Goal: Book appointment/travel/reservation

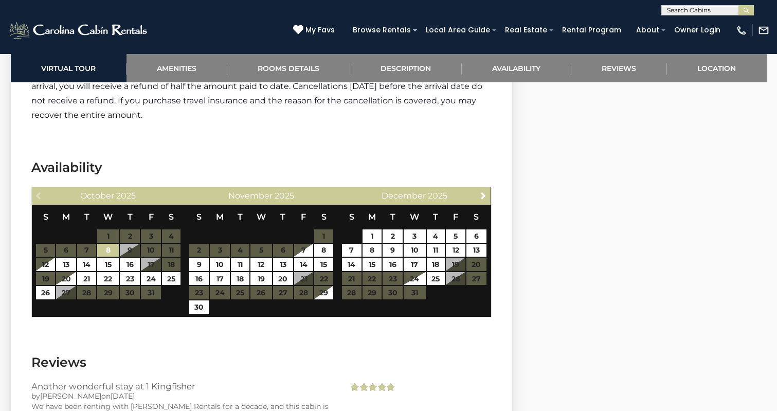
scroll to position [1959, 0]
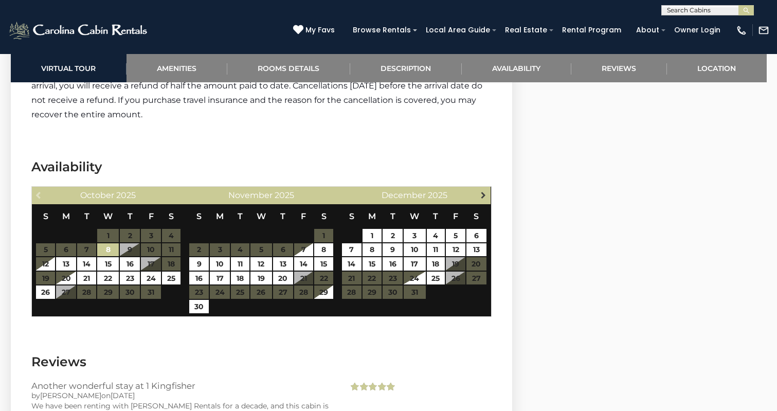
click at [483, 191] on span "Next" at bounding box center [484, 195] width 8 height 8
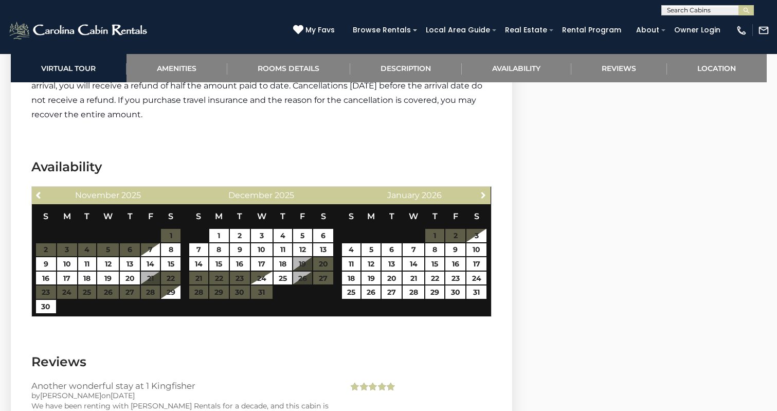
click at [483, 191] on span "Next" at bounding box center [484, 195] width 8 height 8
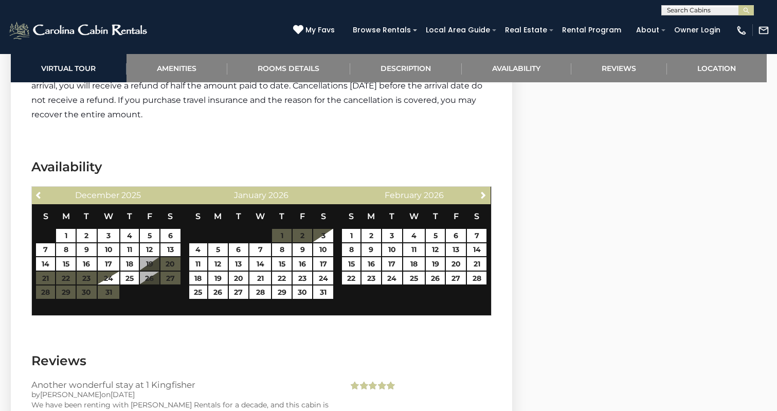
click at [483, 191] on span "Next" at bounding box center [484, 195] width 8 height 8
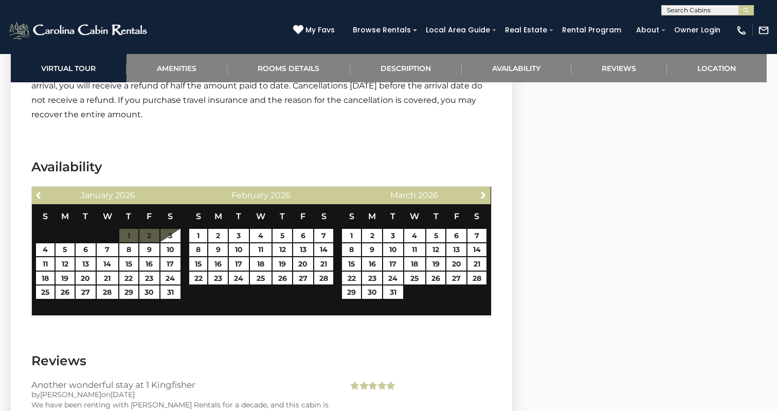
click at [483, 191] on span "Next" at bounding box center [484, 195] width 8 height 8
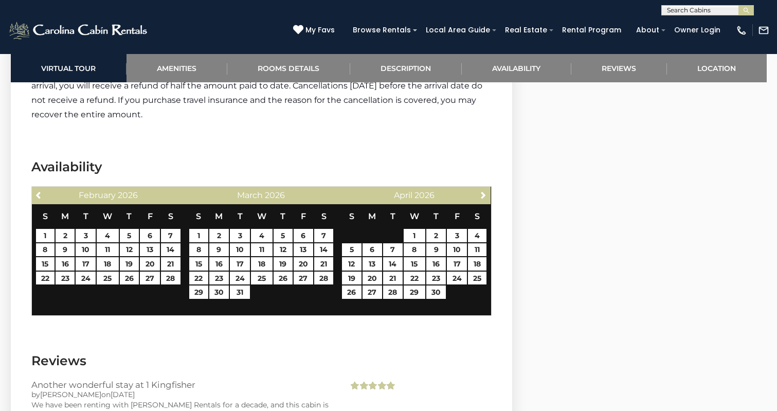
click at [483, 191] on span "Next" at bounding box center [484, 195] width 8 height 8
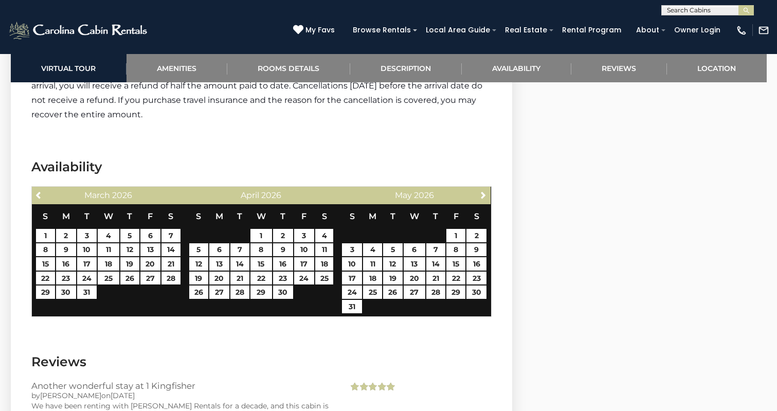
click at [483, 191] on span "Next" at bounding box center [484, 195] width 8 height 8
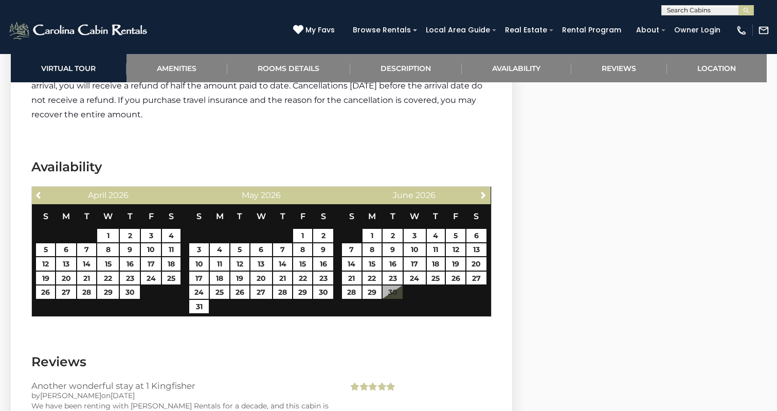
click at [483, 191] on span "Next" at bounding box center [484, 195] width 8 height 8
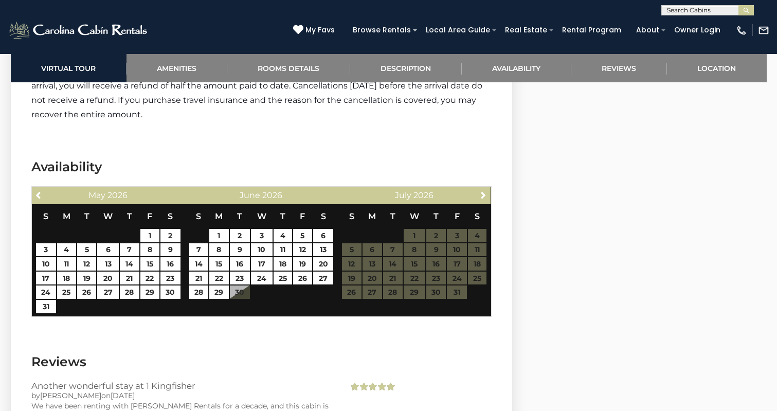
click at [483, 191] on span "Next" at bounding box center [484, 195] width 8 height 8
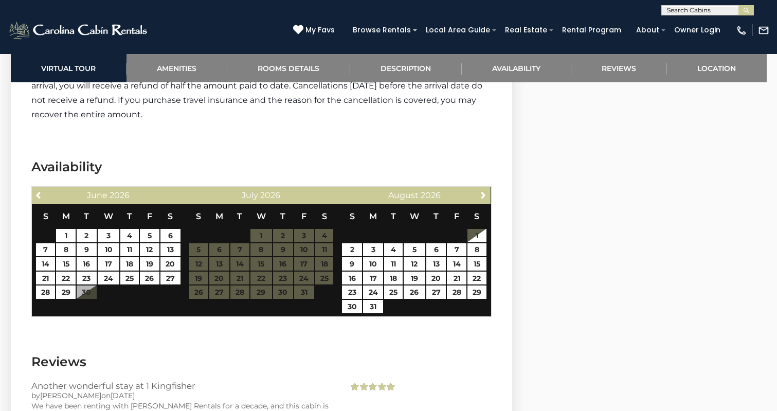
click at [483, 191] on span "Next" at bounding box center [484, 195] width 8 height 8
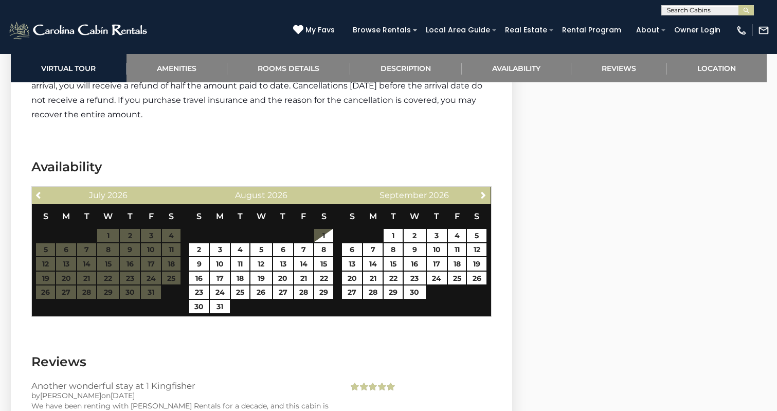
click at [483, 191] on span "Next" at bounding box center [484, 195] width 8 height 8
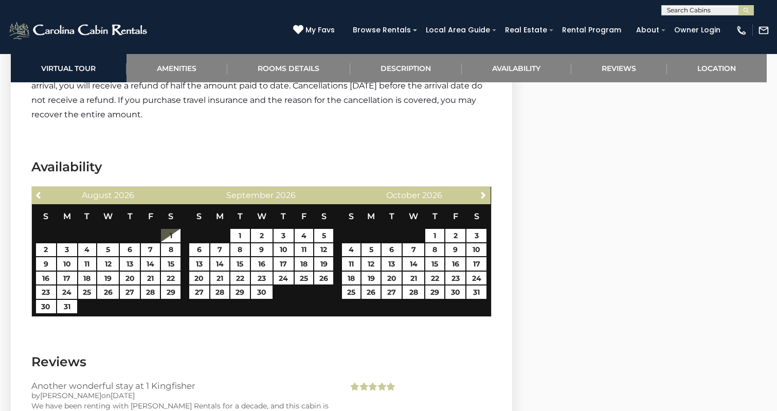
click at [483, 191] on span "Next" at bounding box center [484, 195] width 8 height 8
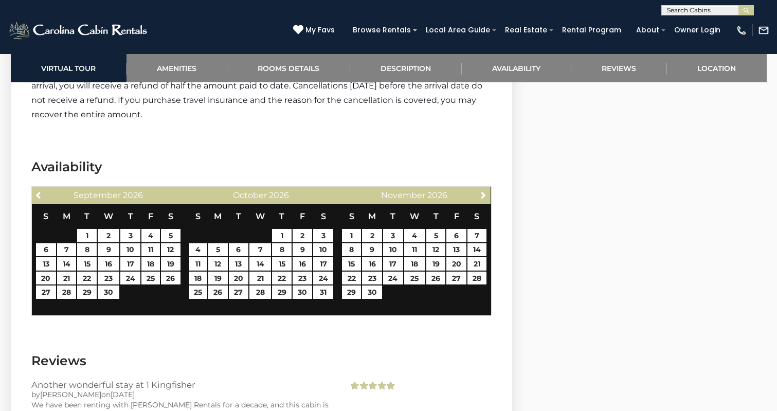
click at [483, 191] on span "Next" at bounding box center [484, 195] width 8 height 8
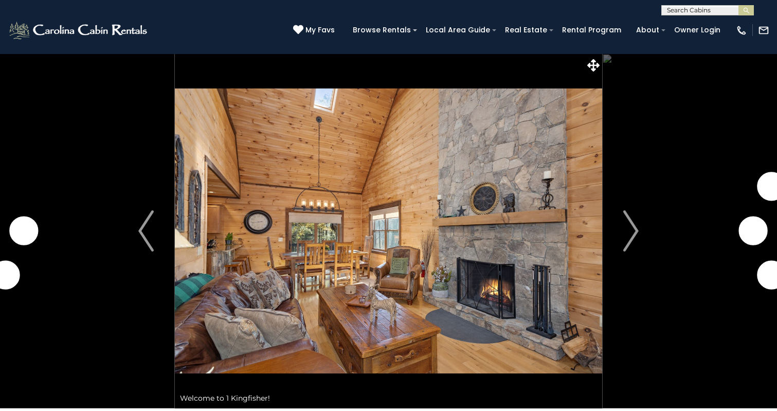
scroll to position [1959, 0]
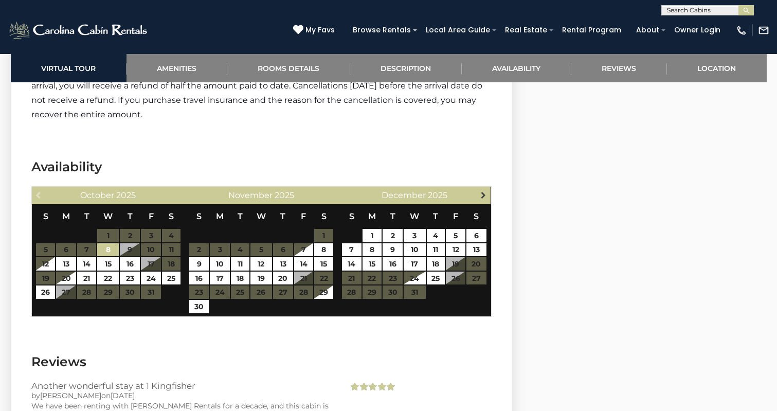
click at [484, 191] on span "Next" at bounding box center [484, 195] width 8 height 8
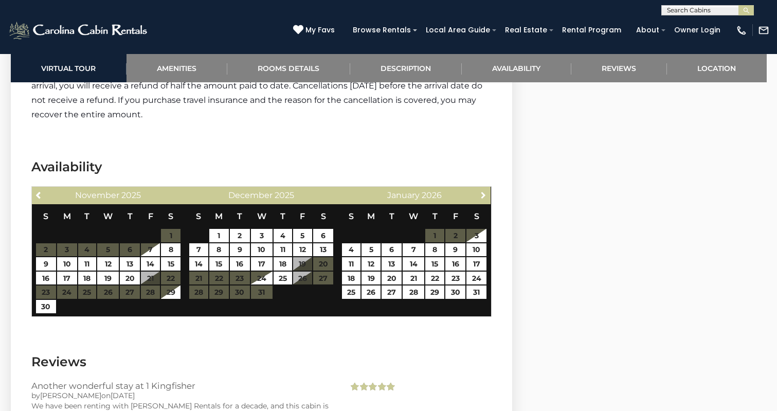
click at [484, 191] on span "Next" at bounding box center [484, 195] width 8 height 8
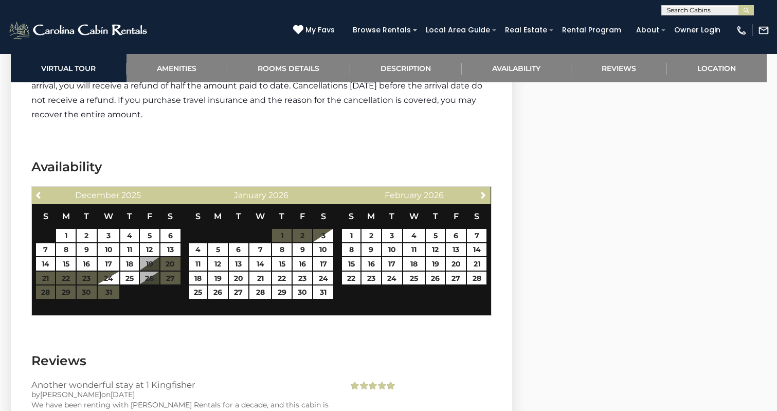
click at [484, 191] on span "Next" at bounding box center [484, 195] width 8 height 8
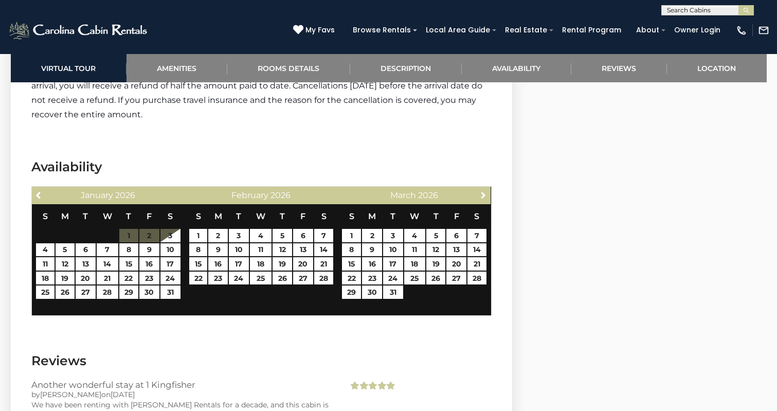
click at [484, 191] on span "Next" at bounding box center [484, 195] width 8 height 8
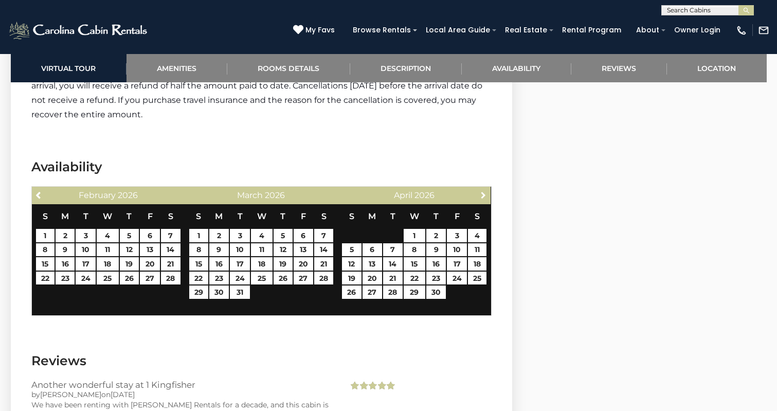
click at [484, 191] on span "Next" at bounding box center [484, 195] width 8 height 8
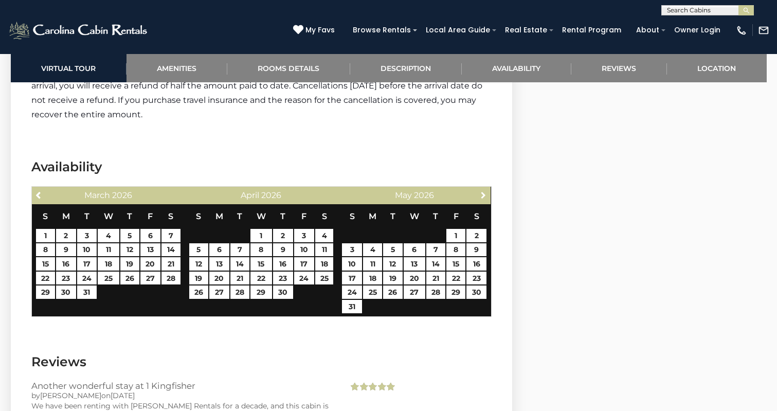
click at [484, 191] on span "Next" at bounding box center [484, 195] width 8 height 8
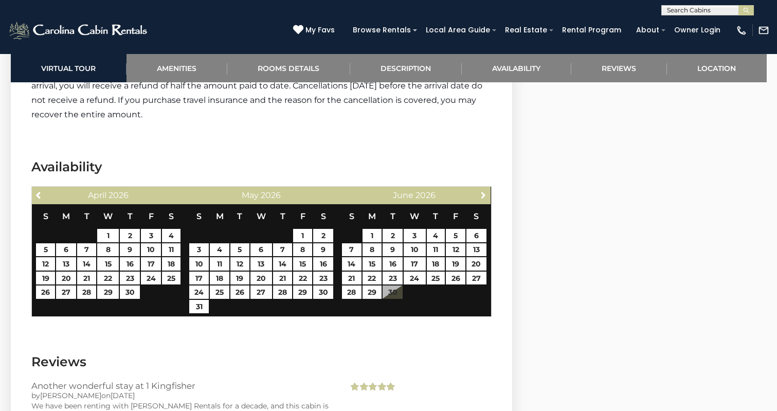
click at [484, 191] on span "Next" at bounding box center [484, 195] width 8 height 8
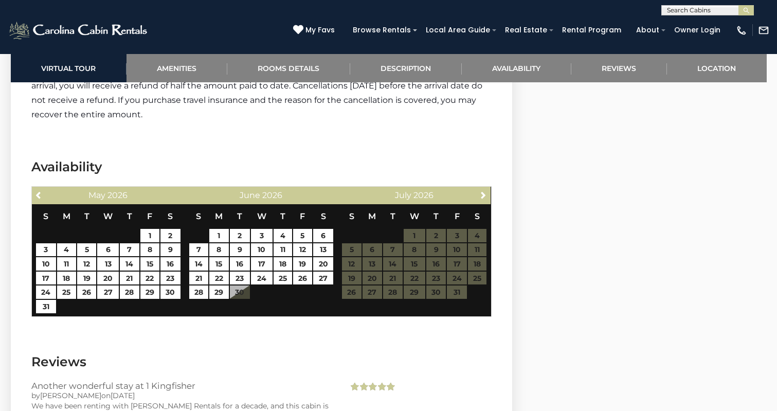
click at [484, 191] on span "Next" at bounding box center [484, 195] width 8 height 8
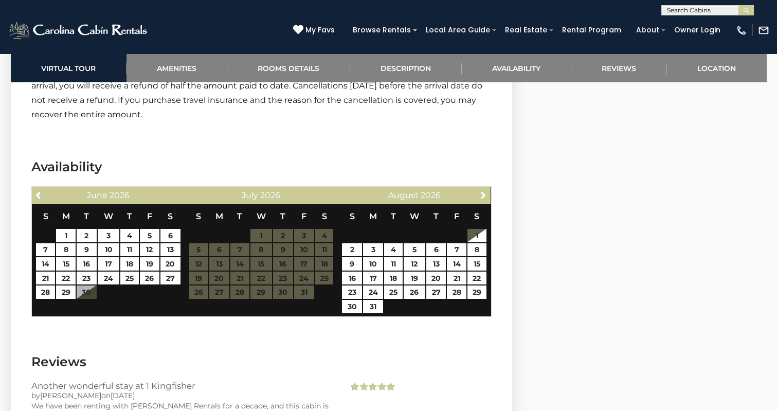
click at [484, 191] on span "Next" at bounding box center [484, 195] width 8 height 8
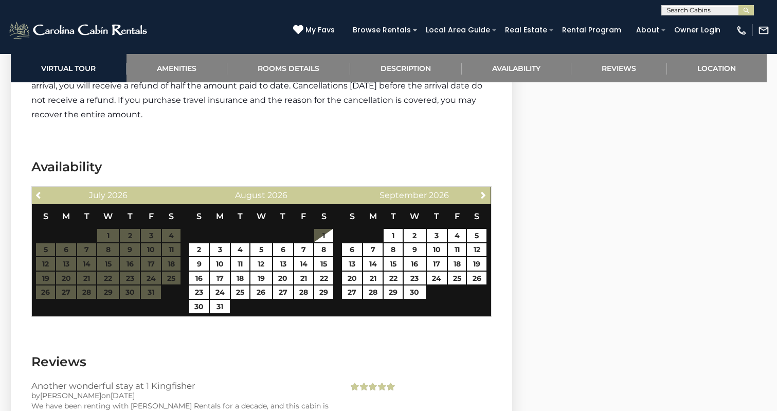
click at [484, 191] on span "Next" at bounding box center [484, 195] width 8 height 8
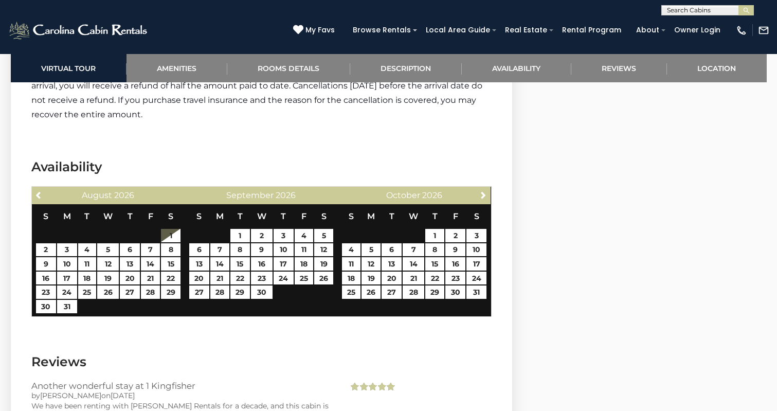
click at [484, 191] on span "Next" at bounding box center [484, 195] width 8 height 8
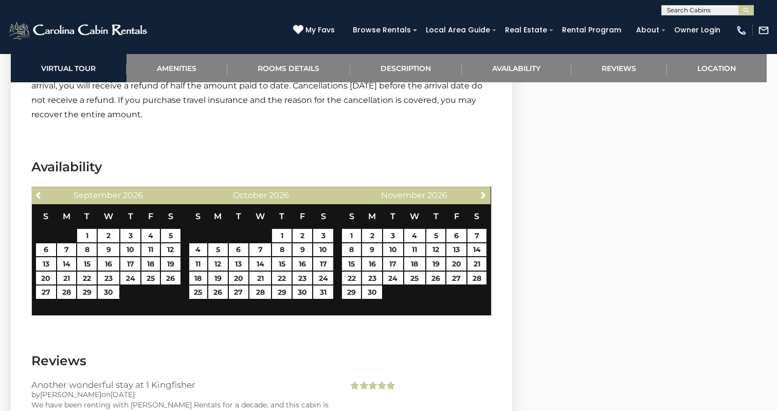
click at [484, 191] on span "Next" at bounding box center [484, 195] width 8 height 8
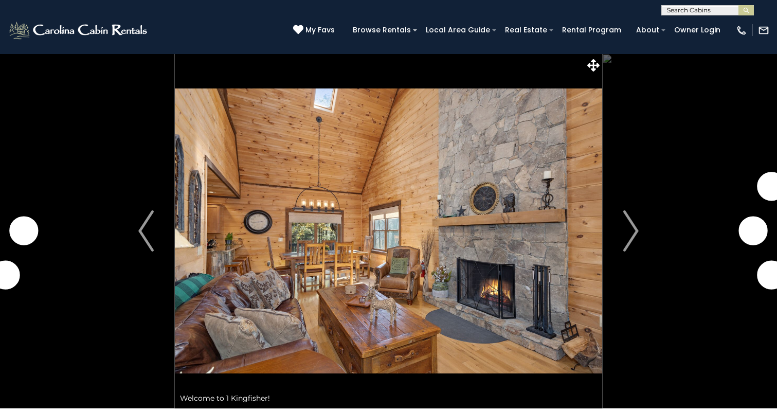
scroll to position [1959, 0]
